Goal: Information Seeking & Learning: Learn about a topic

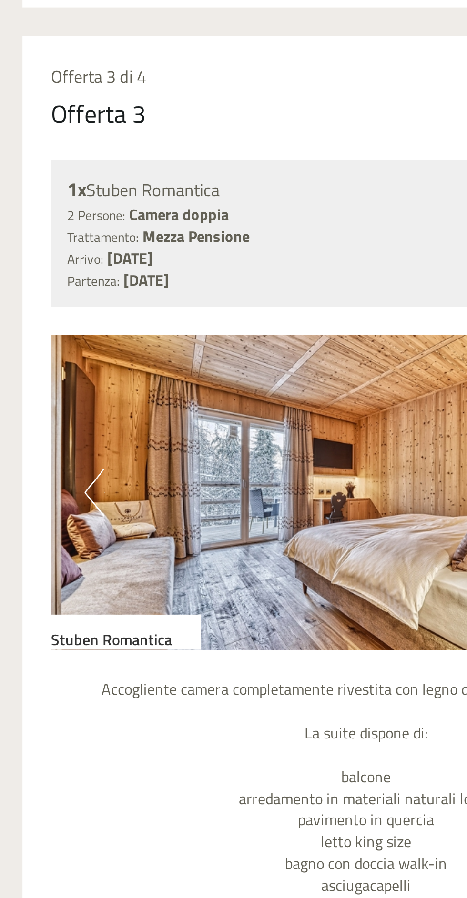
scroll to position [1976, 0]
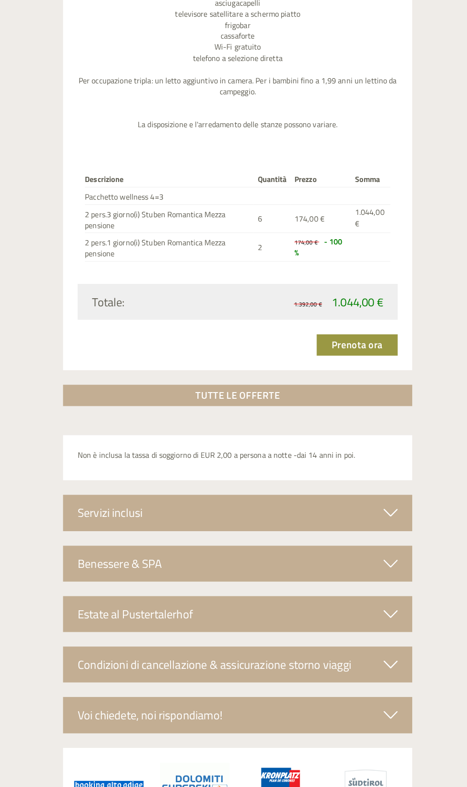
scroll to position [2862, 0]
